Goal: Check status: Check status

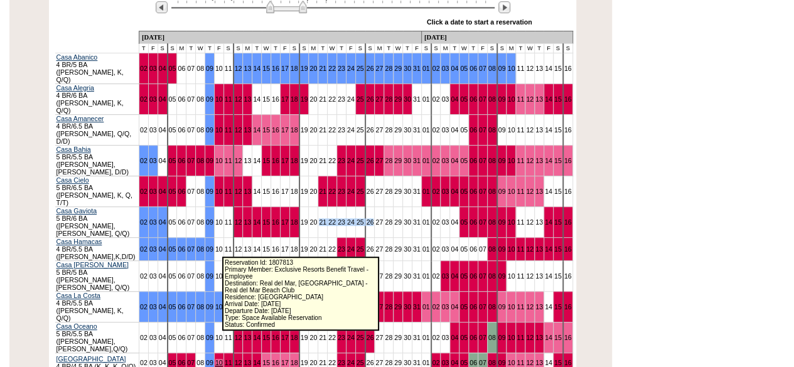
scroll to position [286, 0]
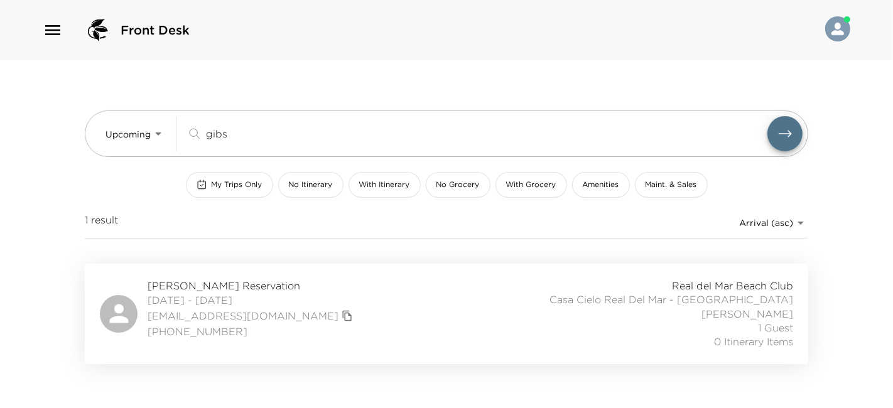
click at [308, 291] on div "[PERSON_NAME] Reservation [DATE] - [DATE] [EMAIL_ADDRESS][DOMAIN_NAME] [PHONE_N…" at bounding box center [446, 314] width 693 height 70
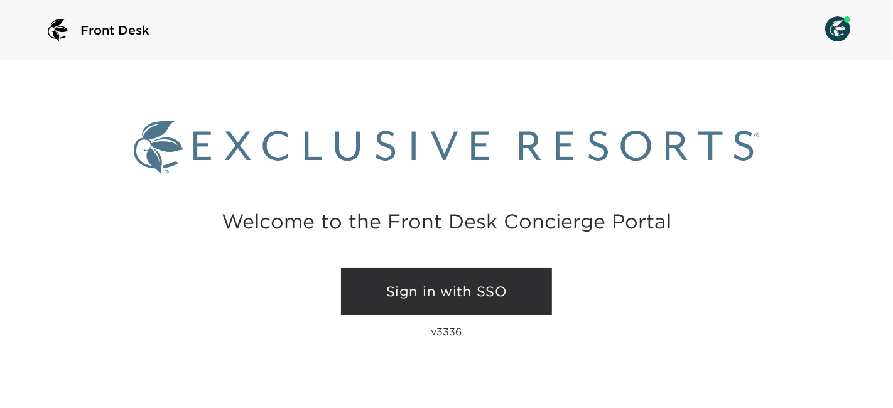
click at [482, 308] on link "Sign in with SSO" at bounding box center [446, 292] width 211 height 48
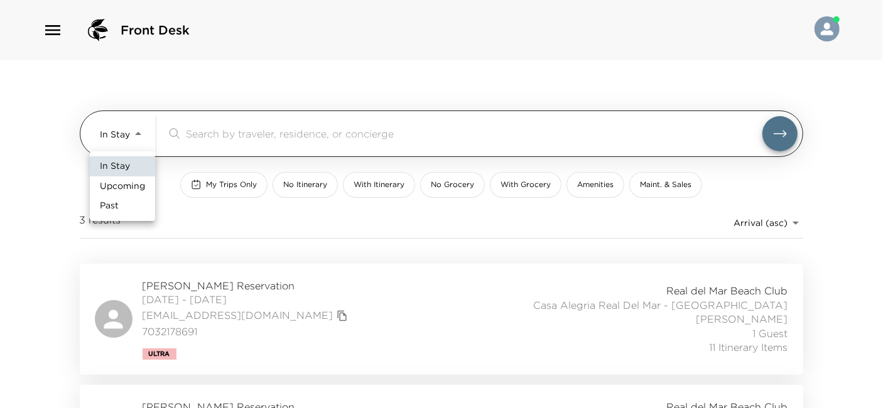
click at [111, 128] on body "Front Desk In Stay In-Stay ​ My Trips Only No Itinerary With Itinerary No Groce…" at bounding box center [446, 204] width 893 height 408
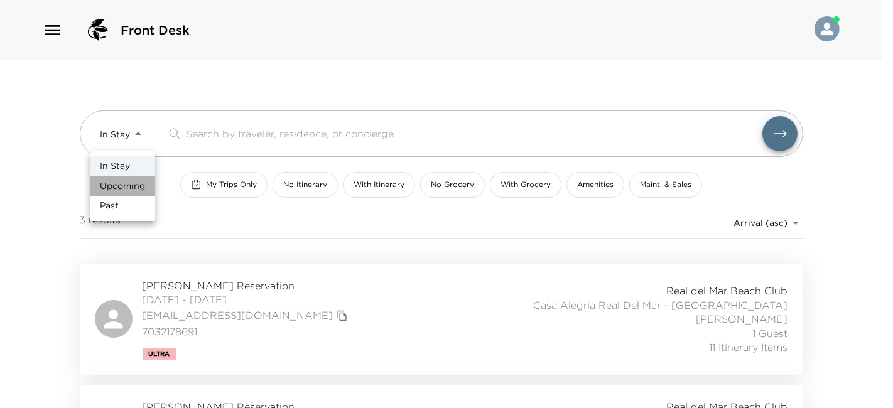
click at [136, 181] on span "Upcoming" at bounding box center [122, 186] width 45 height 13
type input "Upcoming"
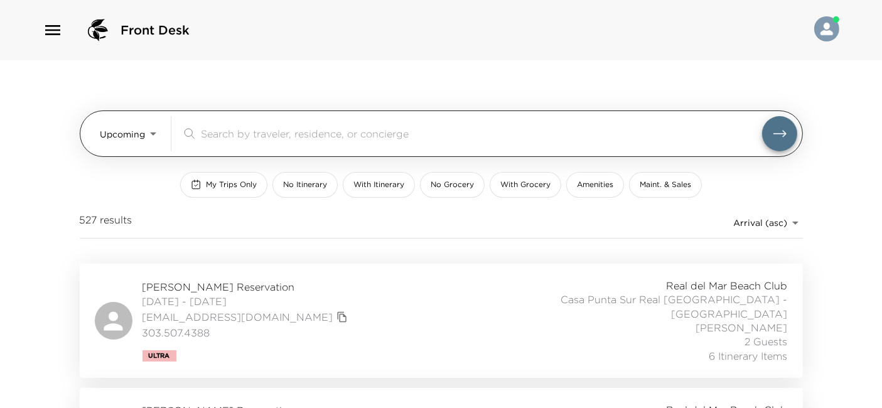
click at [267, 137] on input "search" at bounding box center [481, 133] width 561 height 14
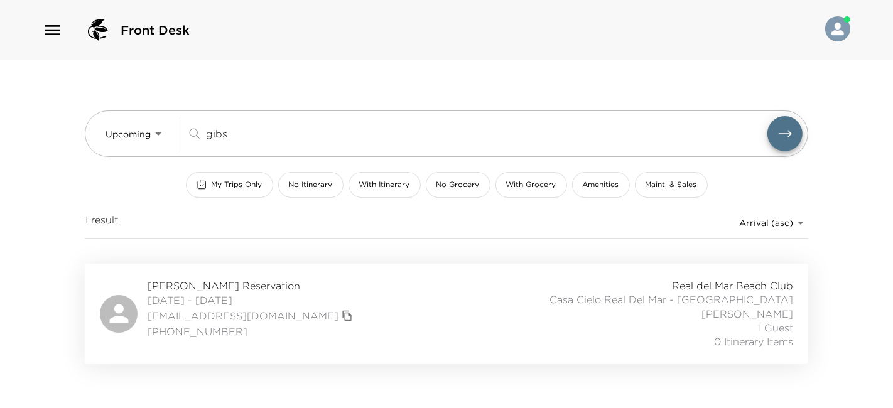
type input "gibs"
click at [403, 313] on div "[PERSON_NAME] Reservation [DATE] - [DATE] [EMAIL_ADDRESS][DOMAIN_NAME] [PHONE_N…" at bounding box center [446, 314] width 693 height 70
